Goal: Task Accomplishment & Management: Complete application form

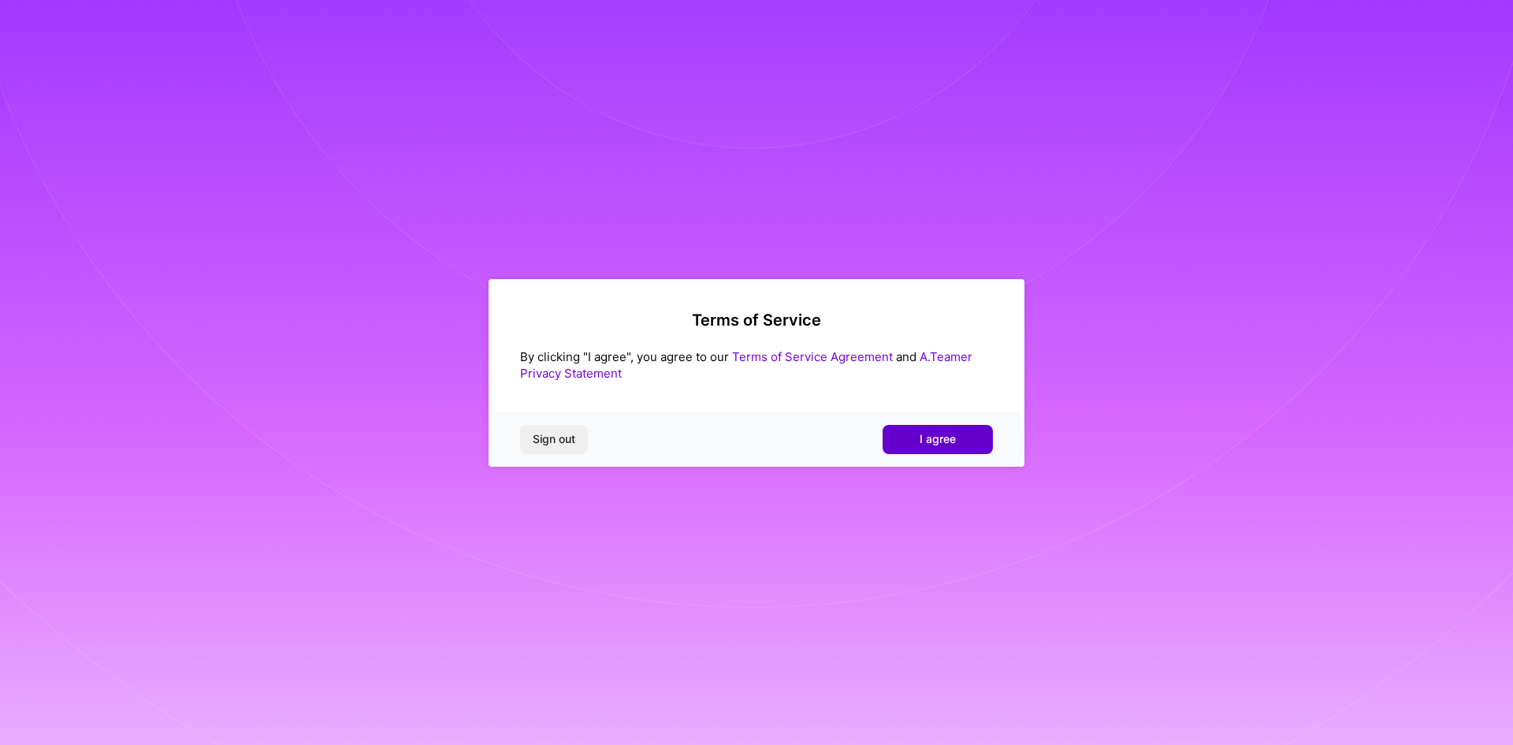
click at [962, 439] on button "I agree" at bounding box center [938, 439] width 110 height 28
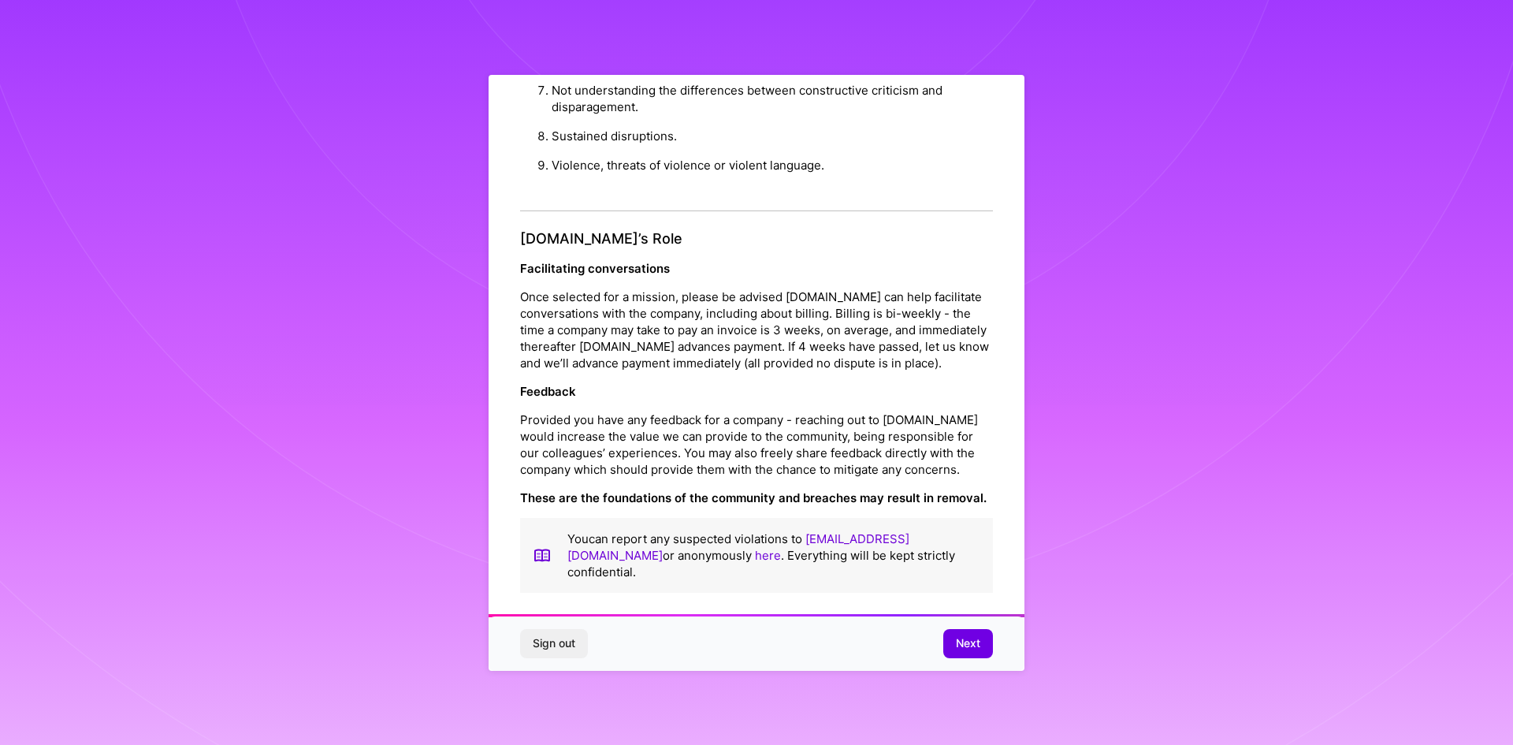
scroll to position [7, 0]
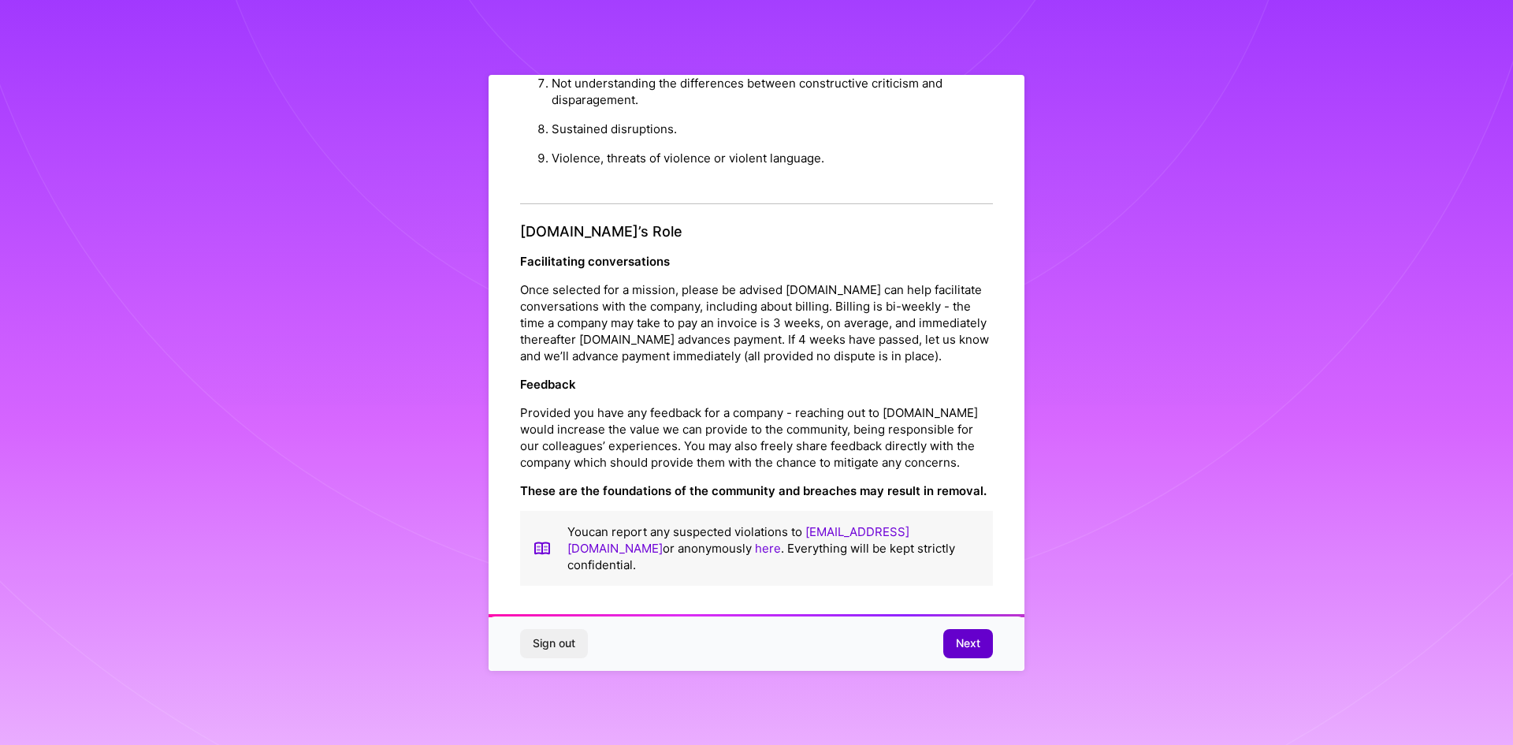
click at [972, 639] on span "Next" at bounding box center [968, 643] width 24 height 16
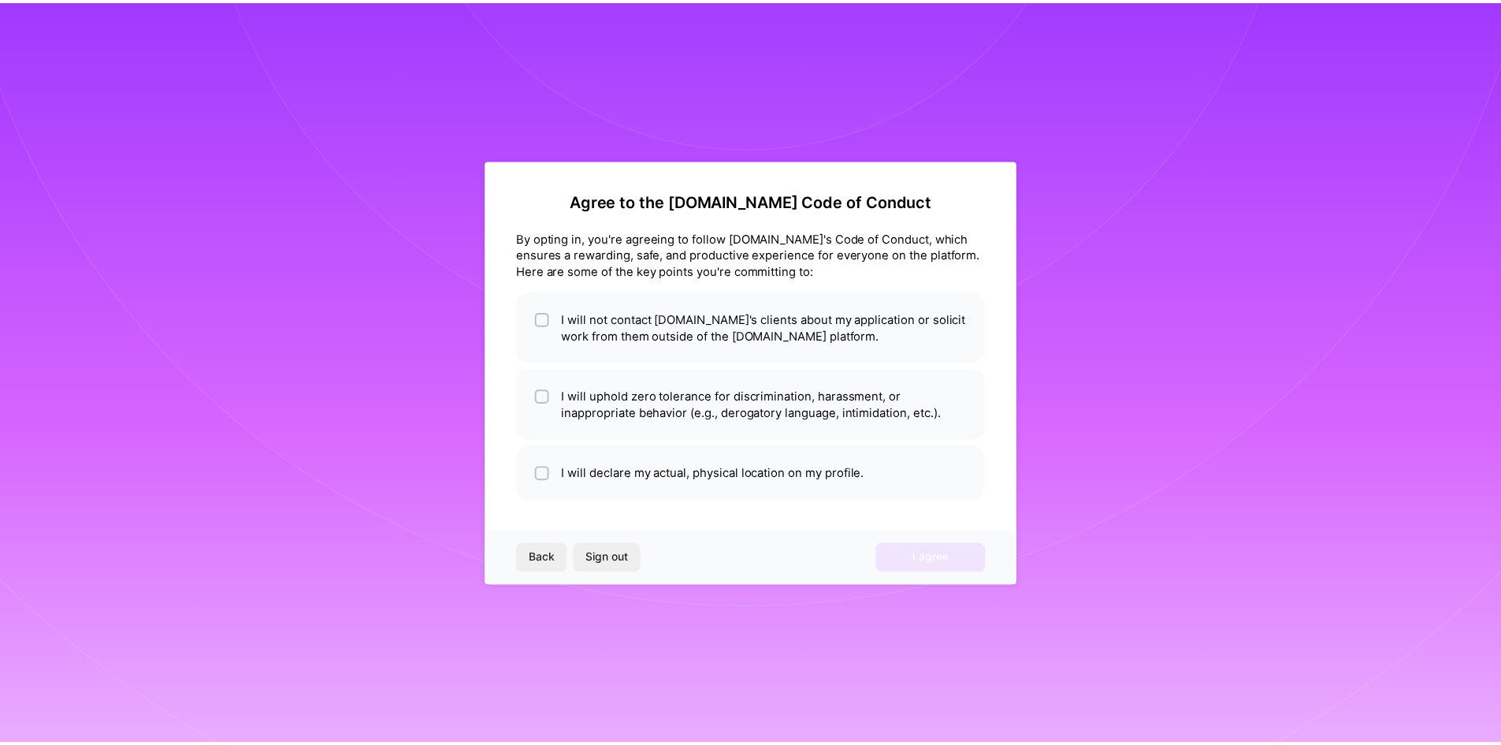
scroll to position [0, 0]
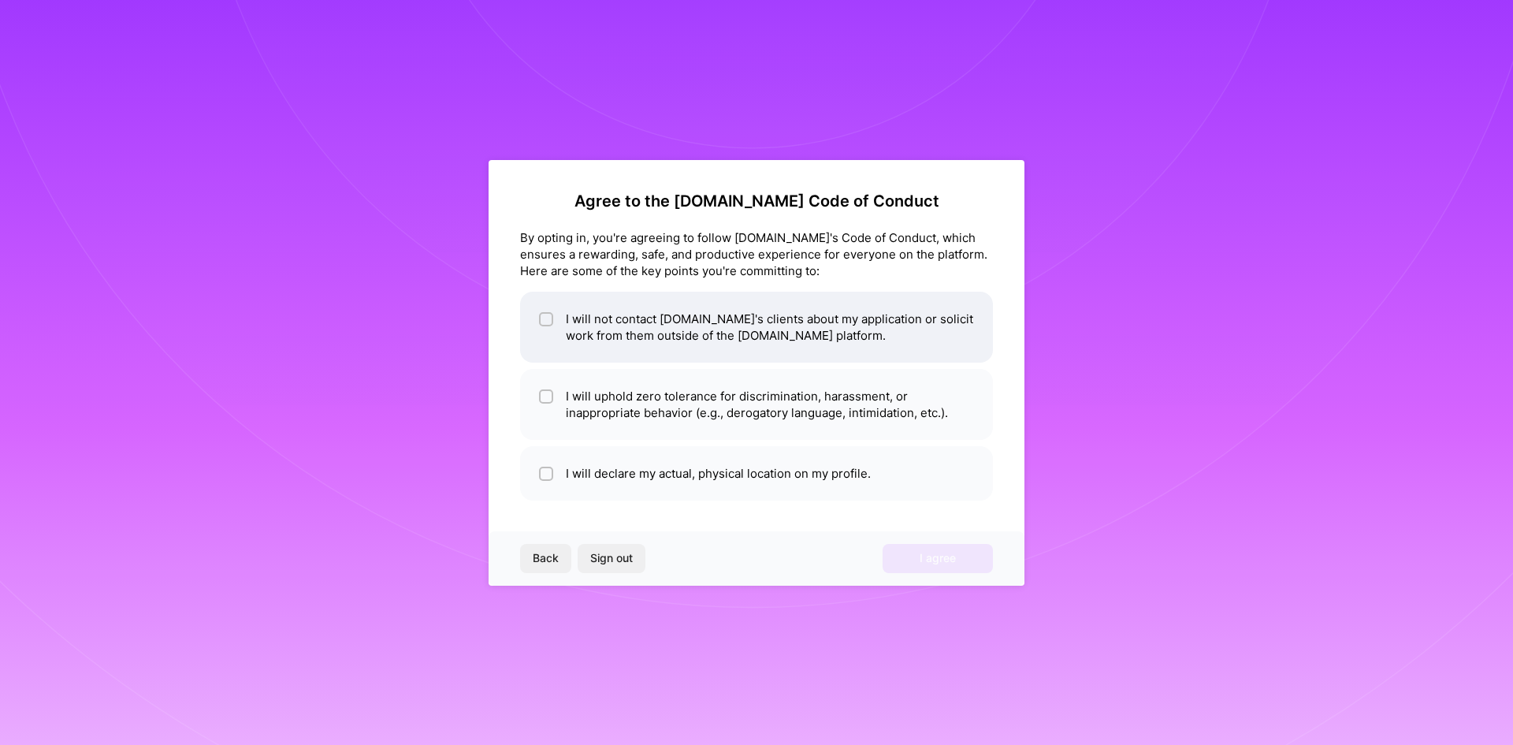
click at [546, 317] on input "checkbox" at bounding box center [547, 319] width 11 height 11
checkbox input "true"
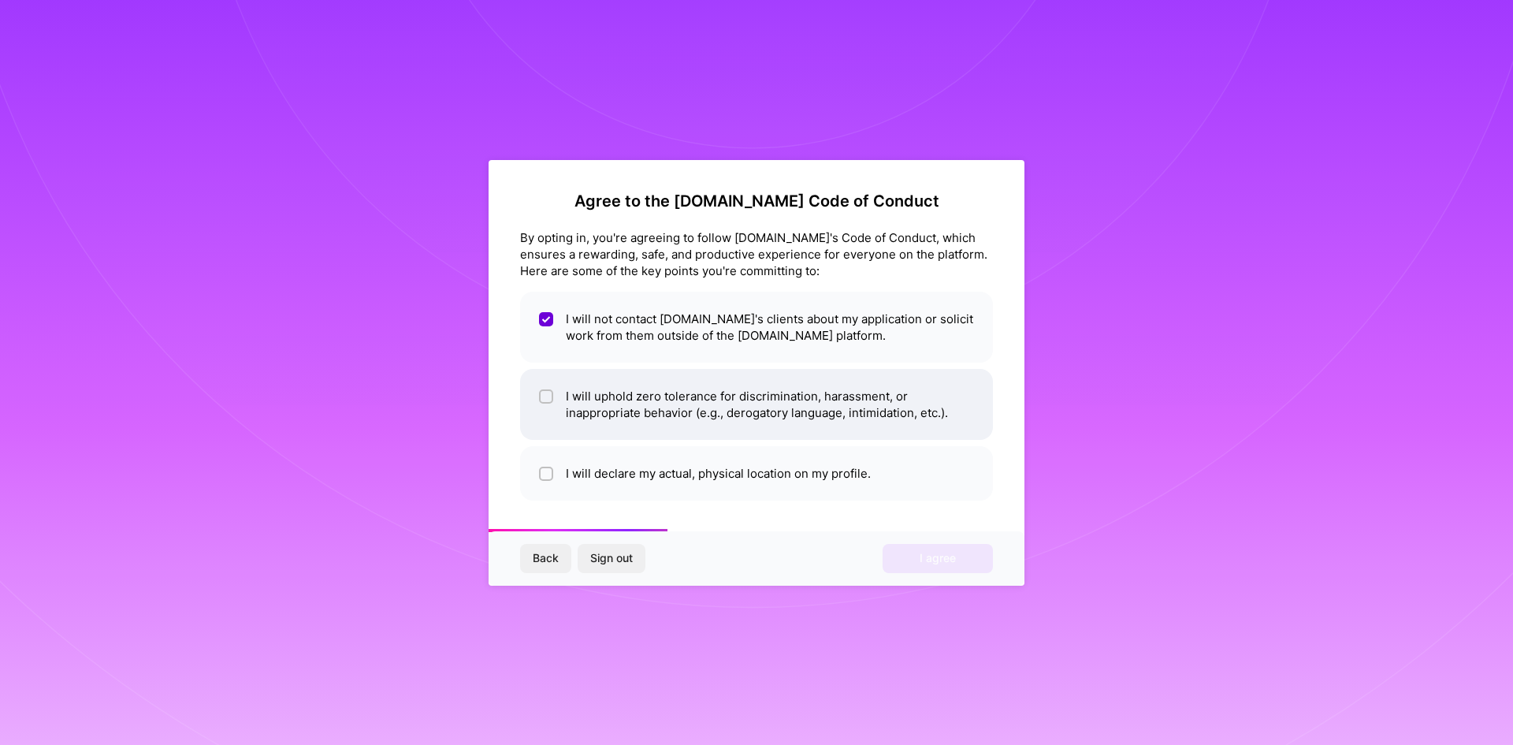
click at [556, 397] on li "I will uphold zero tolerance for discrimination, harassment, or inappropriate b…" at bounding box center [756, 404] width 473 height 71
checkbox input "true"
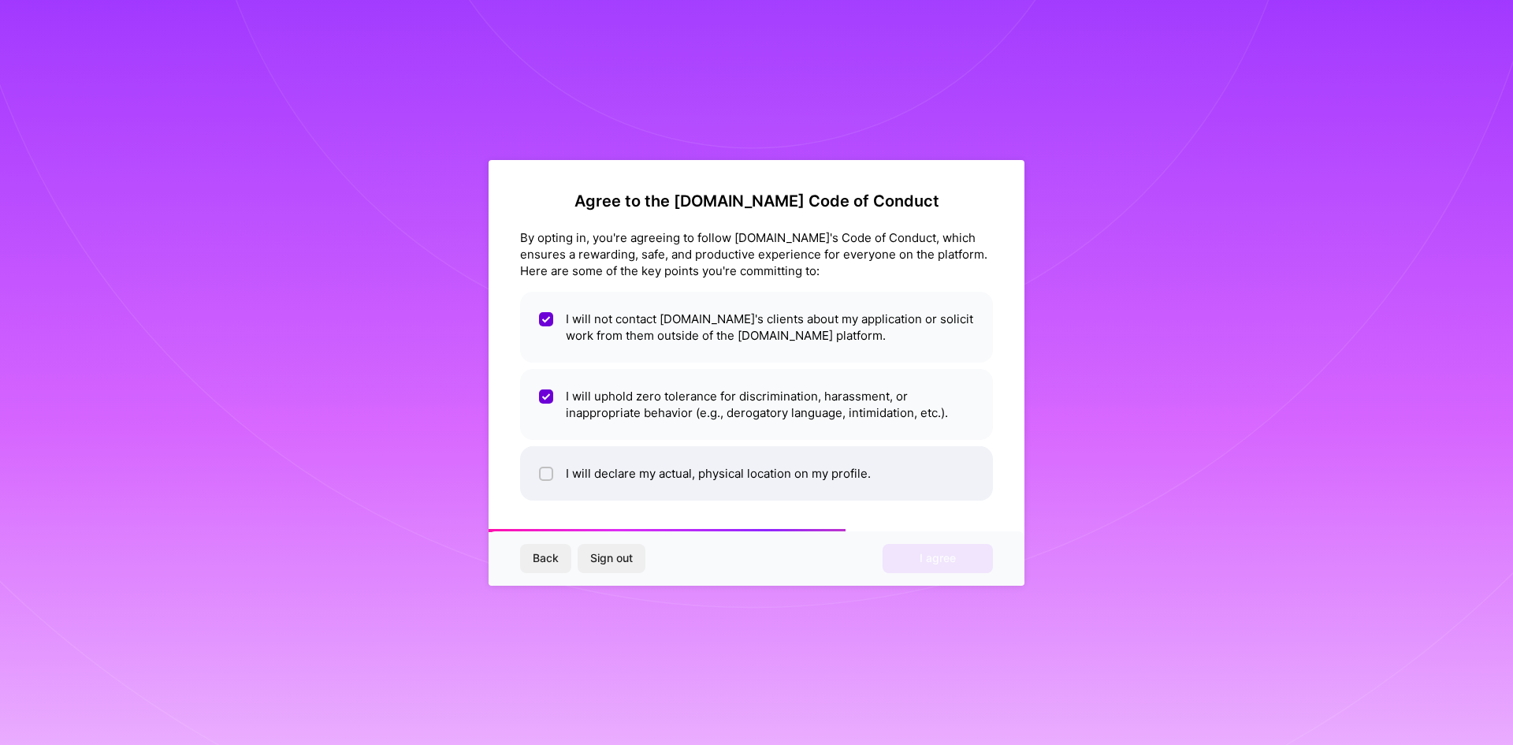
click at [546, 469] on input "checkbox" at bounding box center [547, 474] width 11 height 11
checkbox input "true"
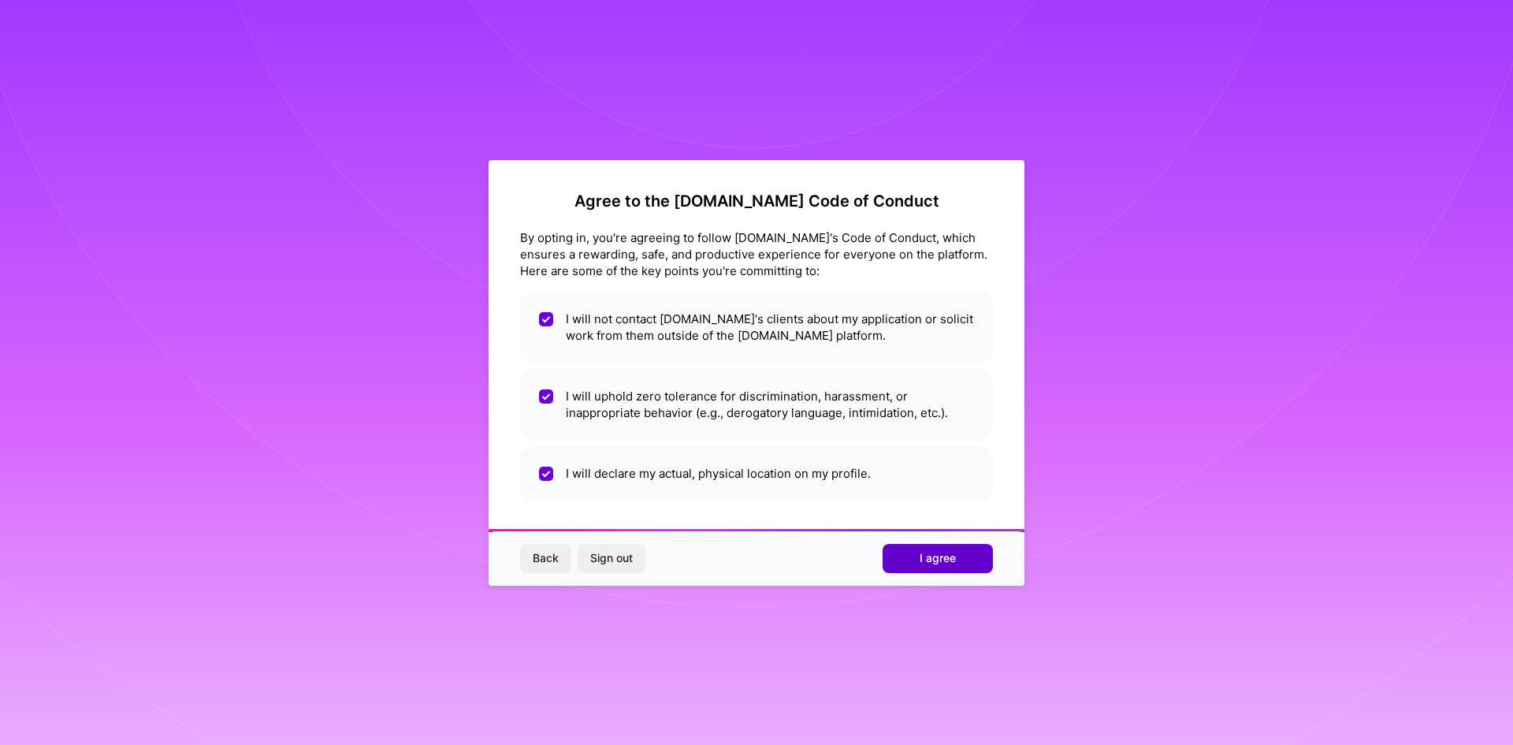
click at [944, 556] on span "I agree" at bounding box center [938, 558] width 36 height 16
